Goal: Book appointment/travel/reservation

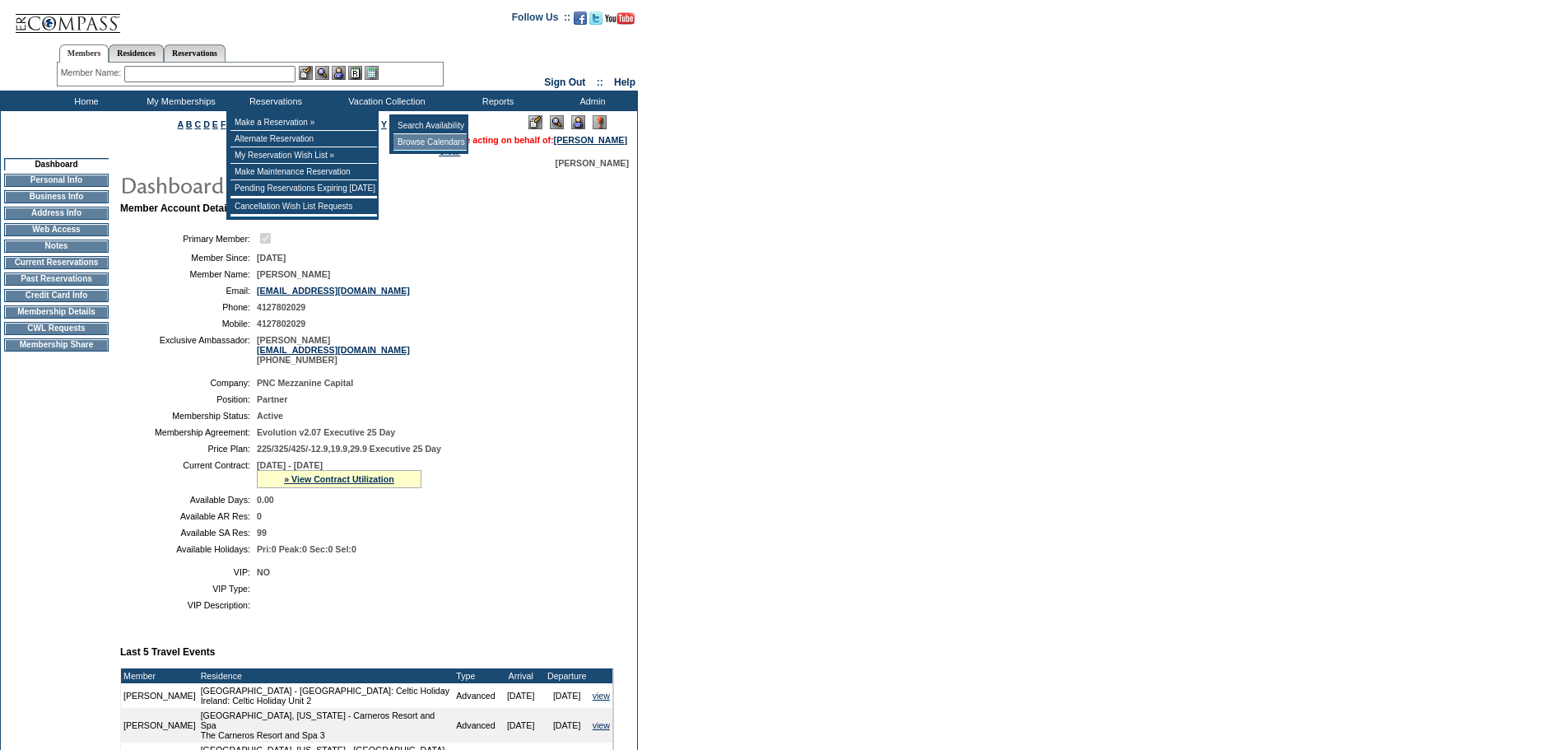
drag, startPoint x: 427, startPoint y: 140, endPoint x: 411, endPoint y: 145, distance: 16.8
click at [412, 149] on td "Browse Calendars" at bounding box center [429, 142] width 73 height 16
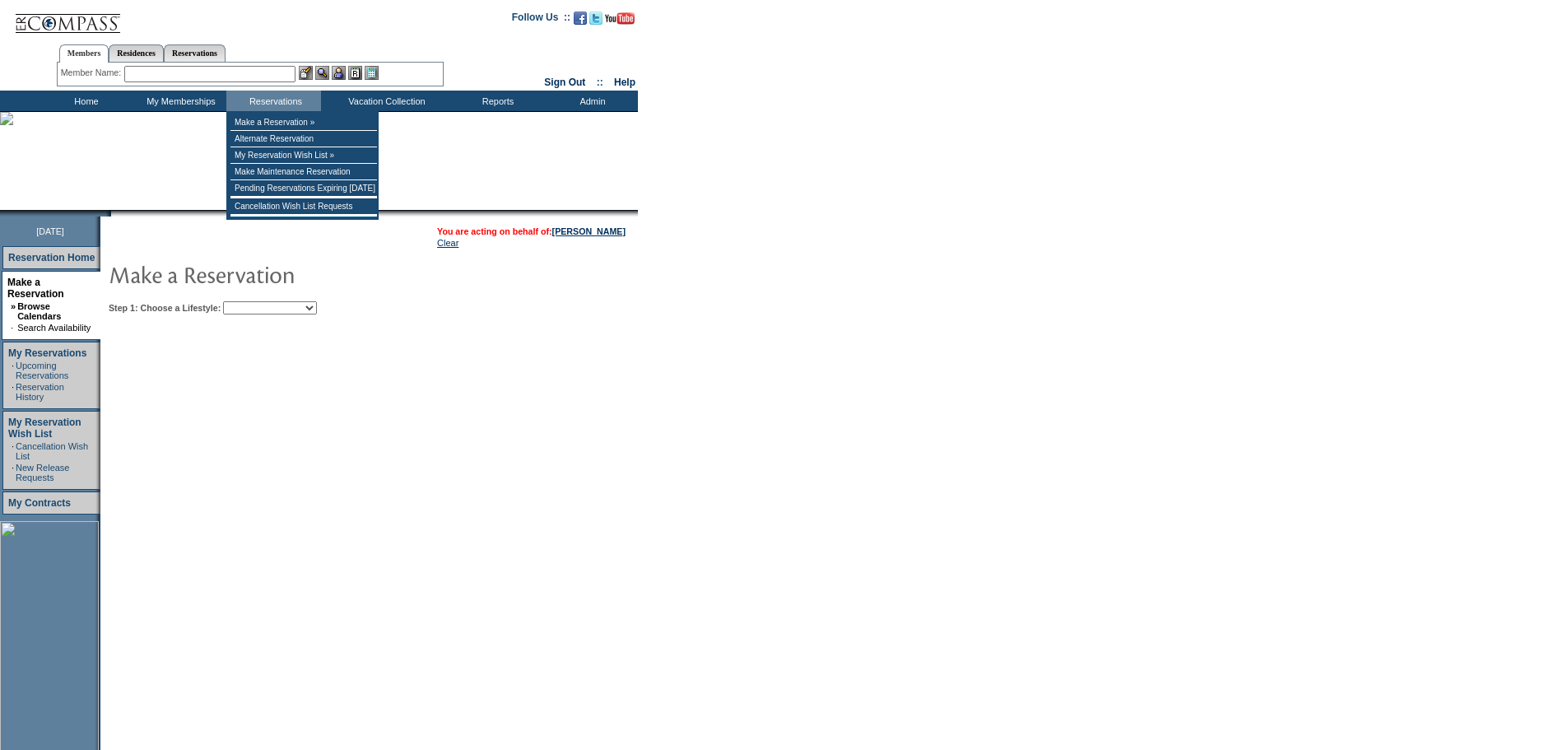
click at [286, 302] on td "Step 1: Choose a Lifestyle: Beach Leisure Metropolitan Mountain OIAL for Advent…" at bounding box center [418, 304] width 629 height 20
click at [289, 299] on table "You are acting on behalf of: Preston Walsh Clear Step 1: Choose a Lifestyle: Be…" at bounding box center [419, 267] width 637 height 102
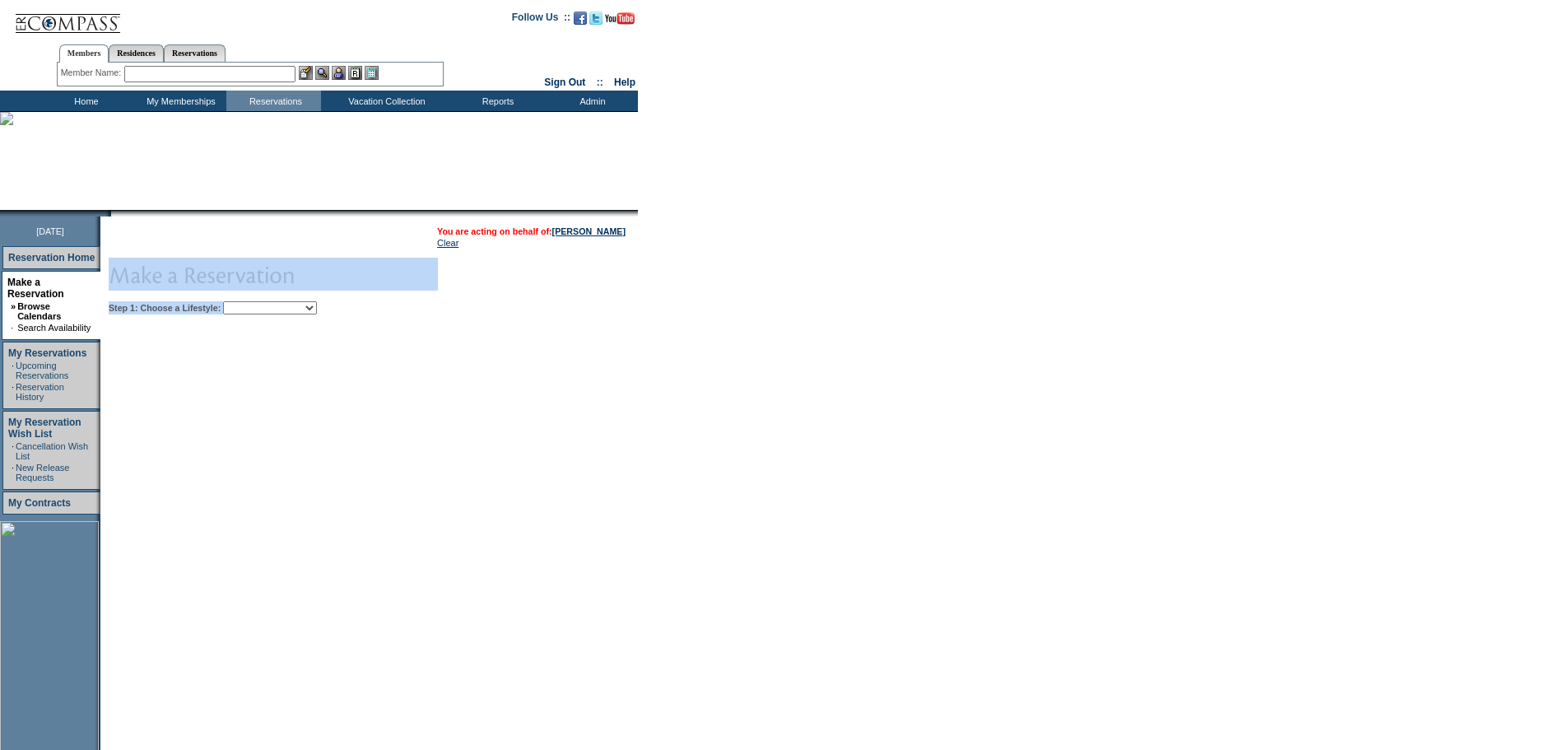
click at [284, 306] on select "Beach Leisure Metropolitan Mountain OIAL for Adventure OIAL for Couples OIAL fo…" at bounding box center [270, 308] width 94 height 14
select select "Leisure"
click at [251, 303] on select "Beach Leisure Metropolitan Mountain OIAL for Adventure OIAL for Couples OIAL fo…" at bounding box center [270, 308] width 94 height 14
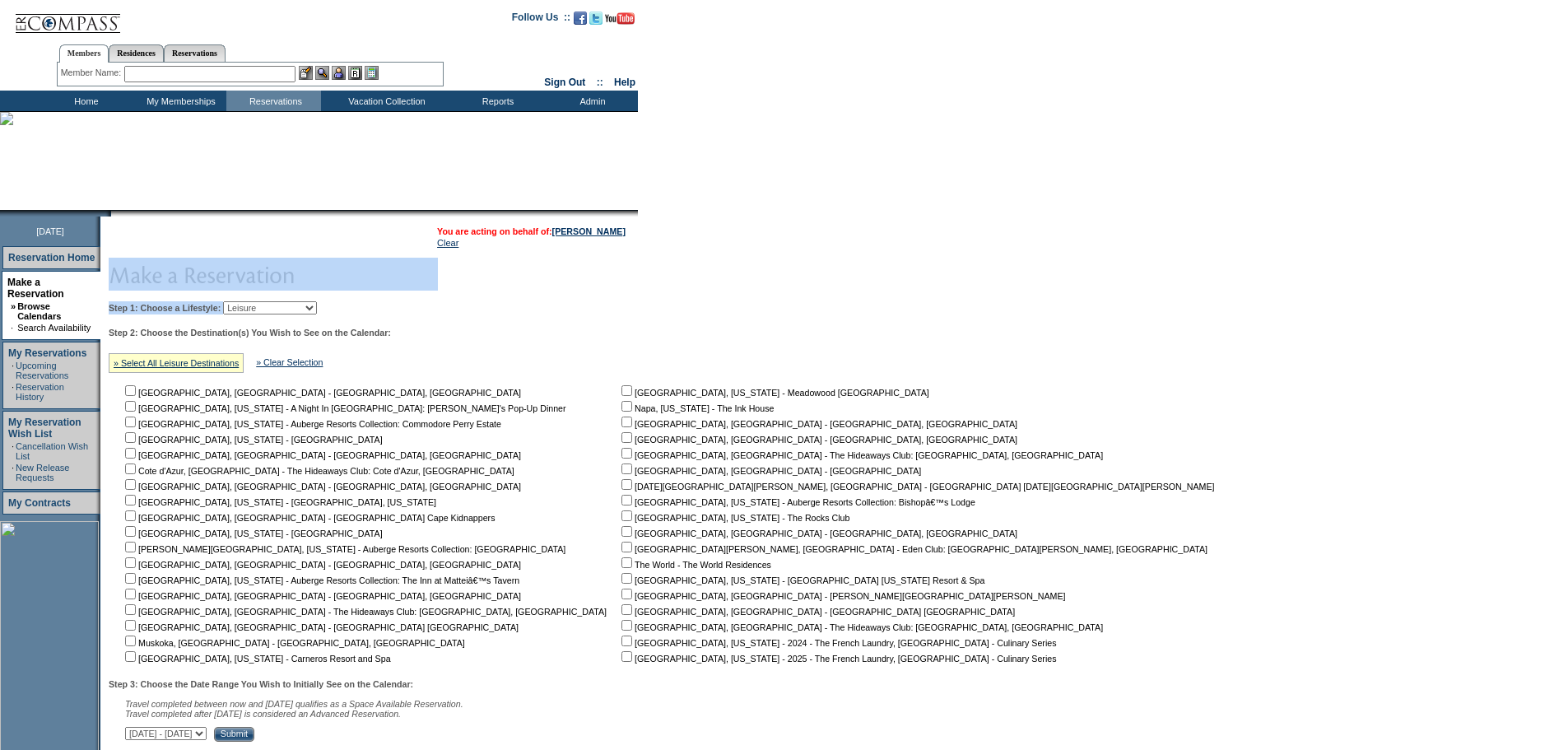
click at [621, 600] on input "checkbox" at bounding box center [626, 594] width 11 height 11
checkbox input "true"
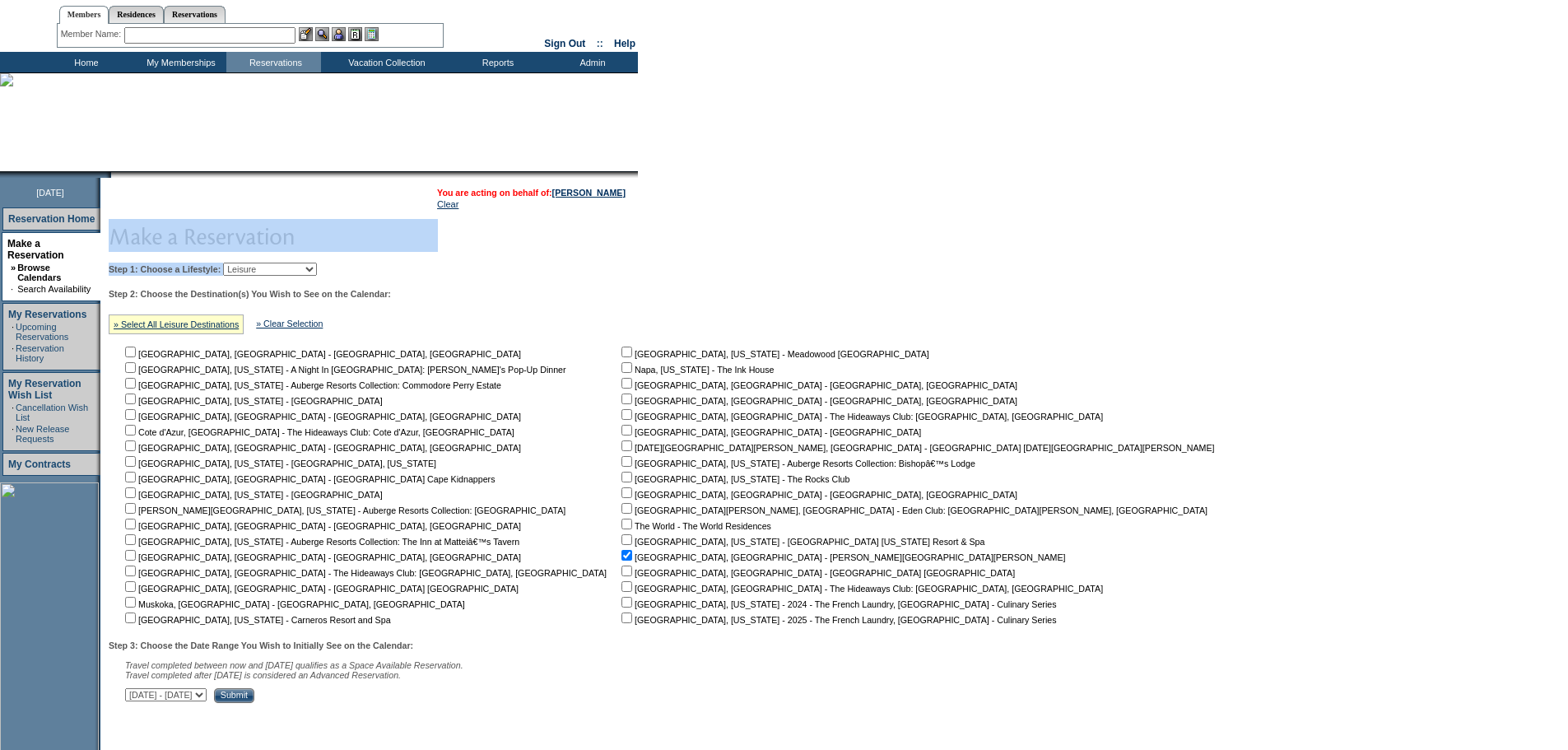
scroll to position [66, 0]
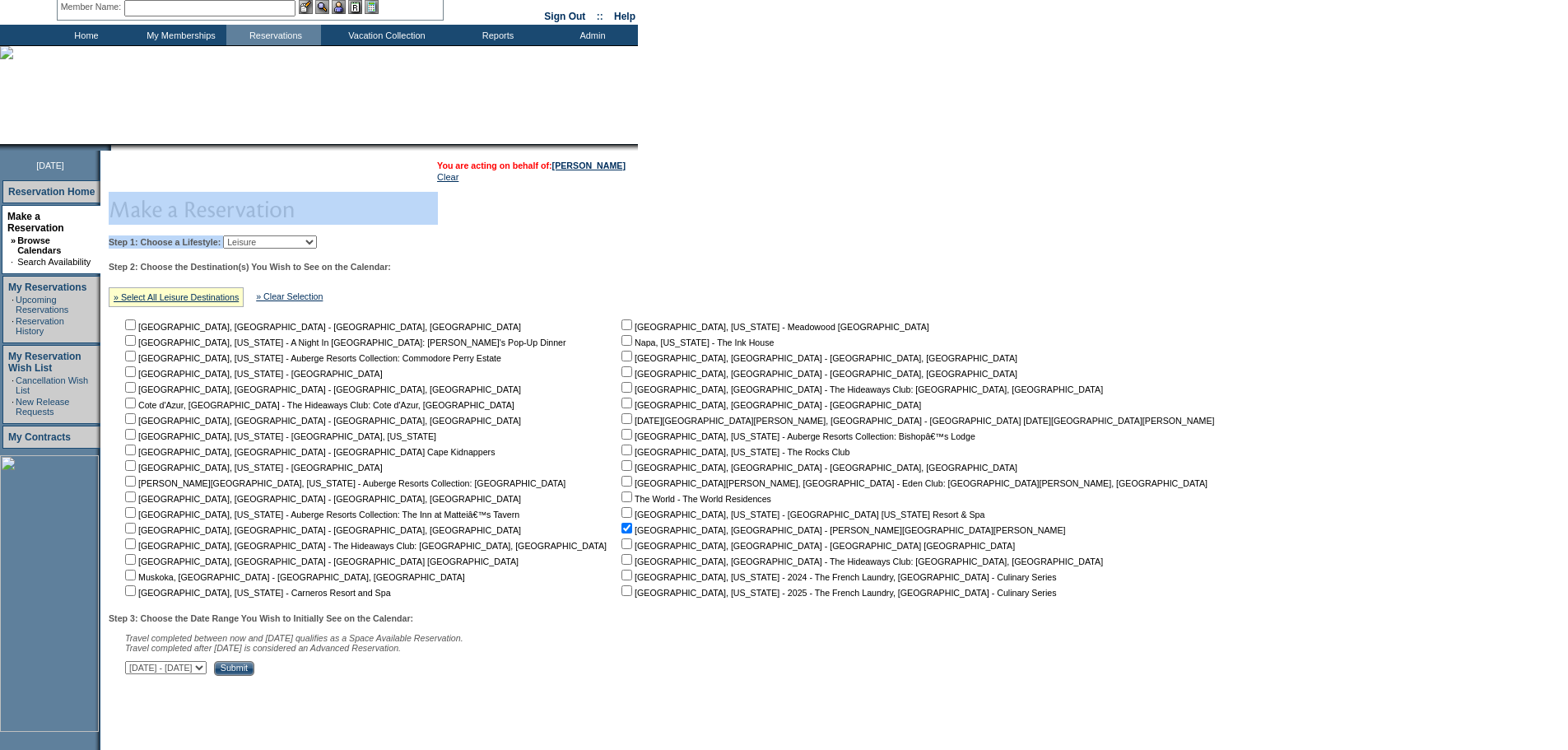
click at [206, 674] on select "[DATE] - [DATE] [DATE] - [DATE] [DATE] - [DATE] [DATE] - [DATE] [DATE] - [DATE]…" at bounding box center [166, 668] width 81 height 14
select select "8/12/2026|9/25/2026"
click at [134, 669] on select "[DATE] - [DATE] [DATE] - [DATE] [DATE] - [DATE] [DATE] - [DATE] [DATE] - [DATE]…" at bounding box center [166, 668] width 81 height 14
click at [254, 670] on input "Submit" at bounding box center [234, 668] width 41 height 14
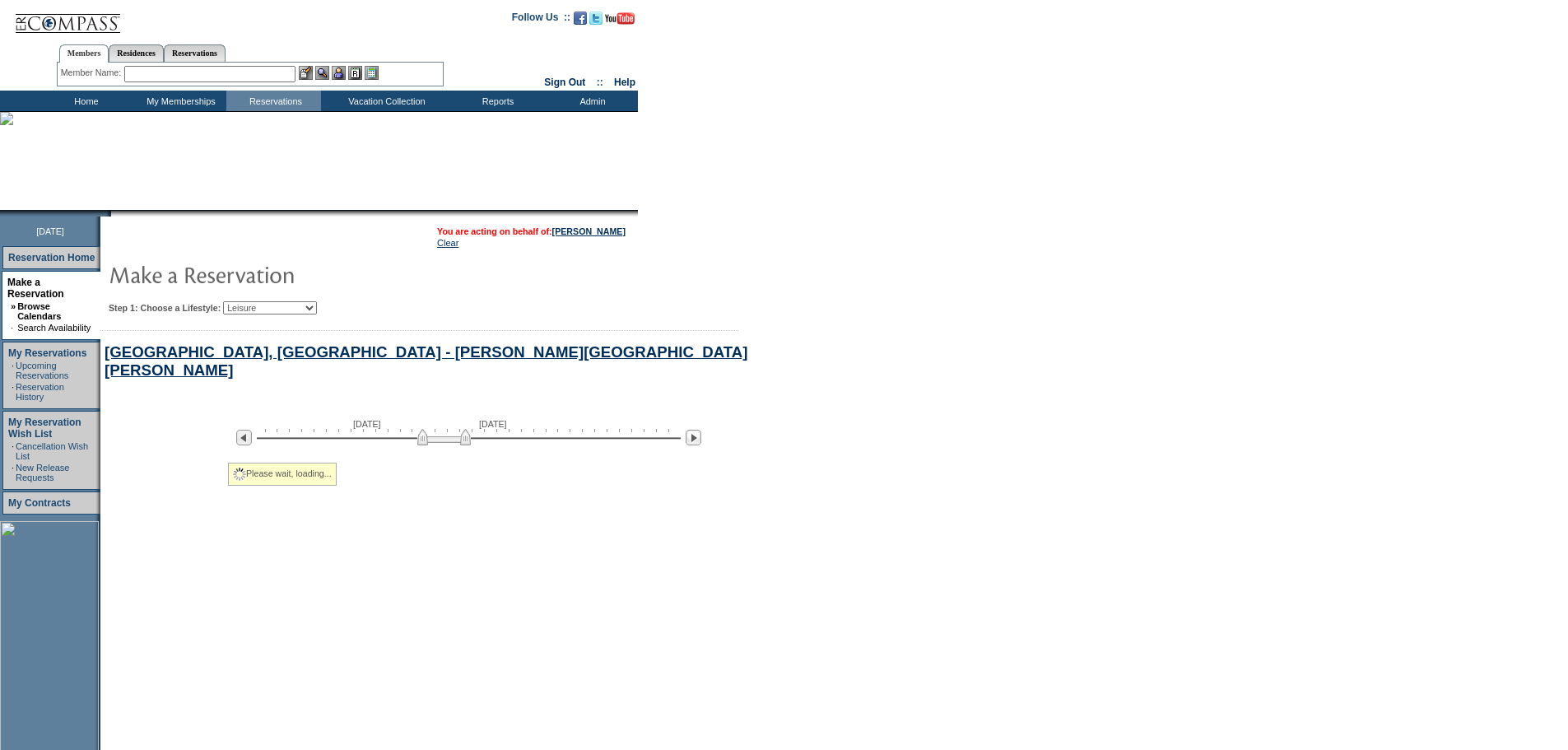
scroll to position [132, 0]
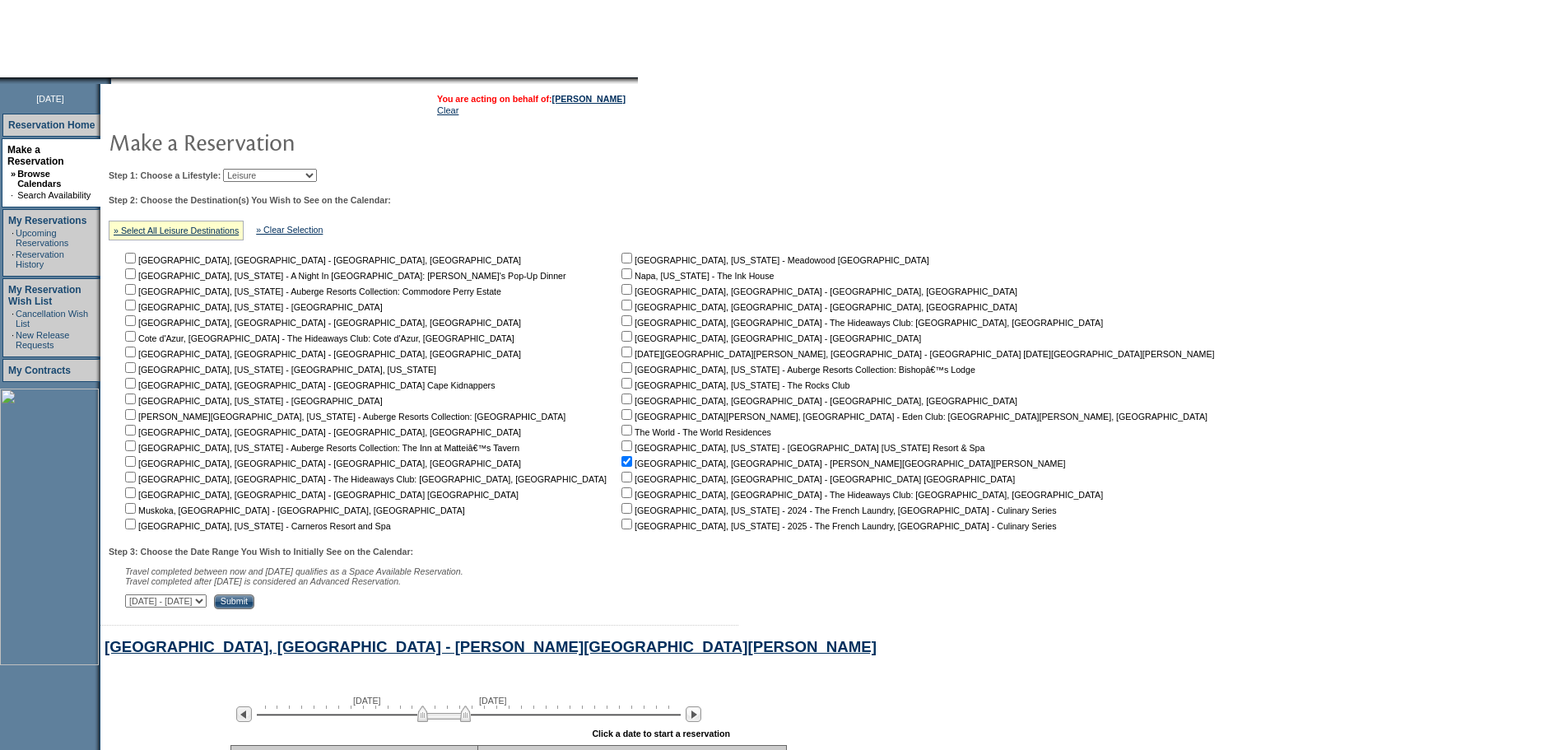
drag, startPoint x: 308, startPoint y: 184, endPoint x: 302, endPoint y: 177, distance: 9.2
click at [307, 182] on select "Beach Leisure Metropolitan Mountain OIAL for Adventure OIAL for Couples OIAL fo…" at bounding box center [270, 175] width 94 height 14
click at [206, 608] on select "[DATE] - [DATE] [DATE] - [DATE] [DATE] - [DATE] [DATE] - [DATE] [DATE] - [DATE]…" at bounding box center [166, 601] width 81 height 14
select select "[DATE]|[DATE]"
click at [134, 602] on select "[DATE] - [DATE] [DATE] - [DATE] [DATE] - [DATE] [DATE] - [DATE] [DATE] - [DATE]…" at bounding box center [166, 601] width 81 height 14
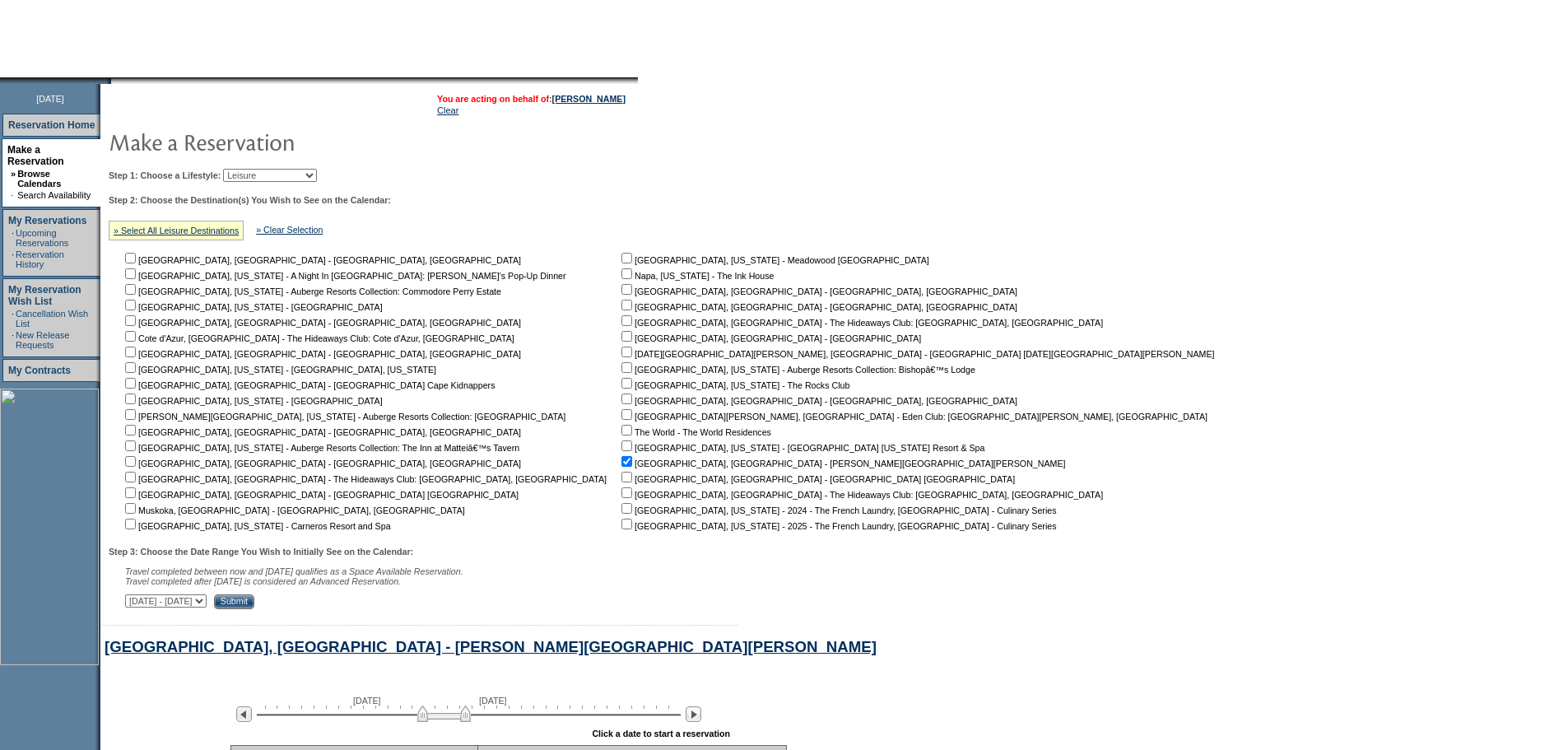
click at [254, 610] on input "Submit" at bounding box center [234, 601] width 41 height 14
